Goal: Task Accomplishment & Management: Use online tool/utility

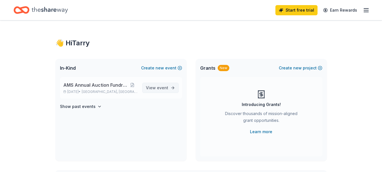
click at [166, 89] on span "event" at bounding box center [162, 87] width 11 height 5
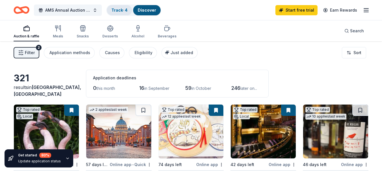
click at [117, 14] on div "Track · 4" at bounding box center [119, 10] width 25 height 10
click at [358, 33] on span "Search" at bounding box center [357, 30] width 14 height 7
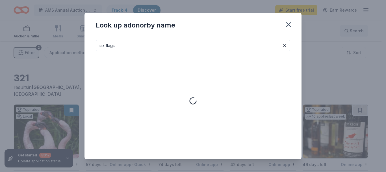
type input "six flags"
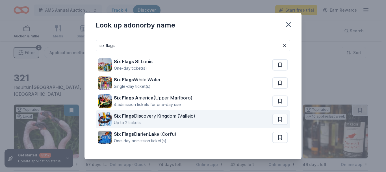
click at [216, 117] on div "Six Flags D is covery K i n g dom (V all ejo) Up to 2 tickets" at bounding box center [185, 119] width 174 height 18
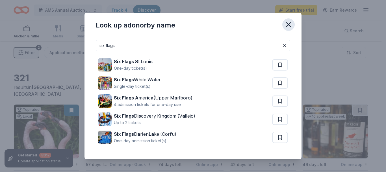
click at [291, 26] on icon "button" at bounding box center [289, 25] width 8 height 8
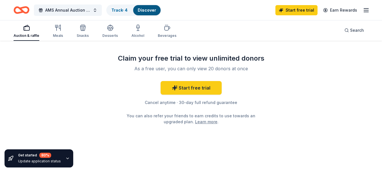
scroll to position [596, 0]
click at [365, 12] on icon "button" at bounding box center [366, 10] width 7 height 7
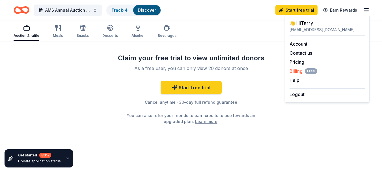
click at [292, 72] on span "Billing Free" at bounding box center [304, 71] width 28 height 7
